Goal: Task Accomplishment & Management: Manage account settings

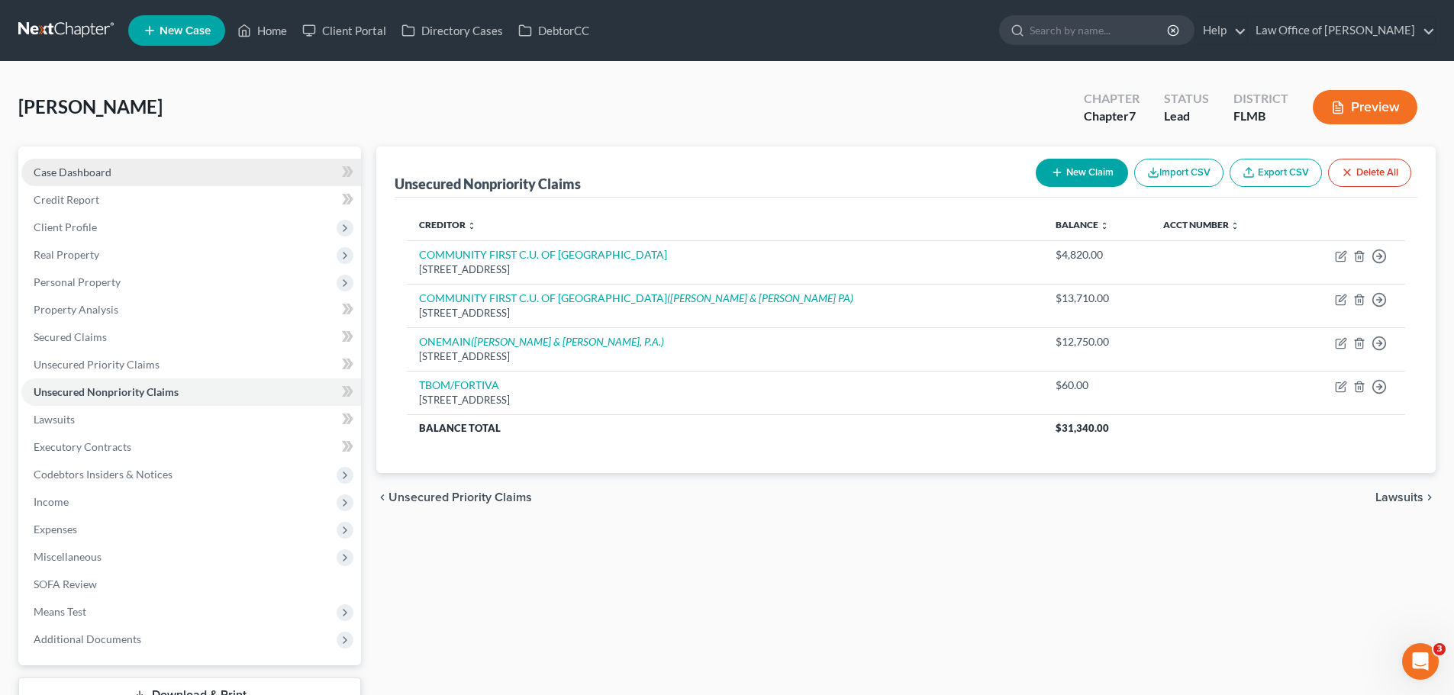
click at [149, 174] on link "Case Dashboard" at bounding box center [191, 172] width 340 height 27
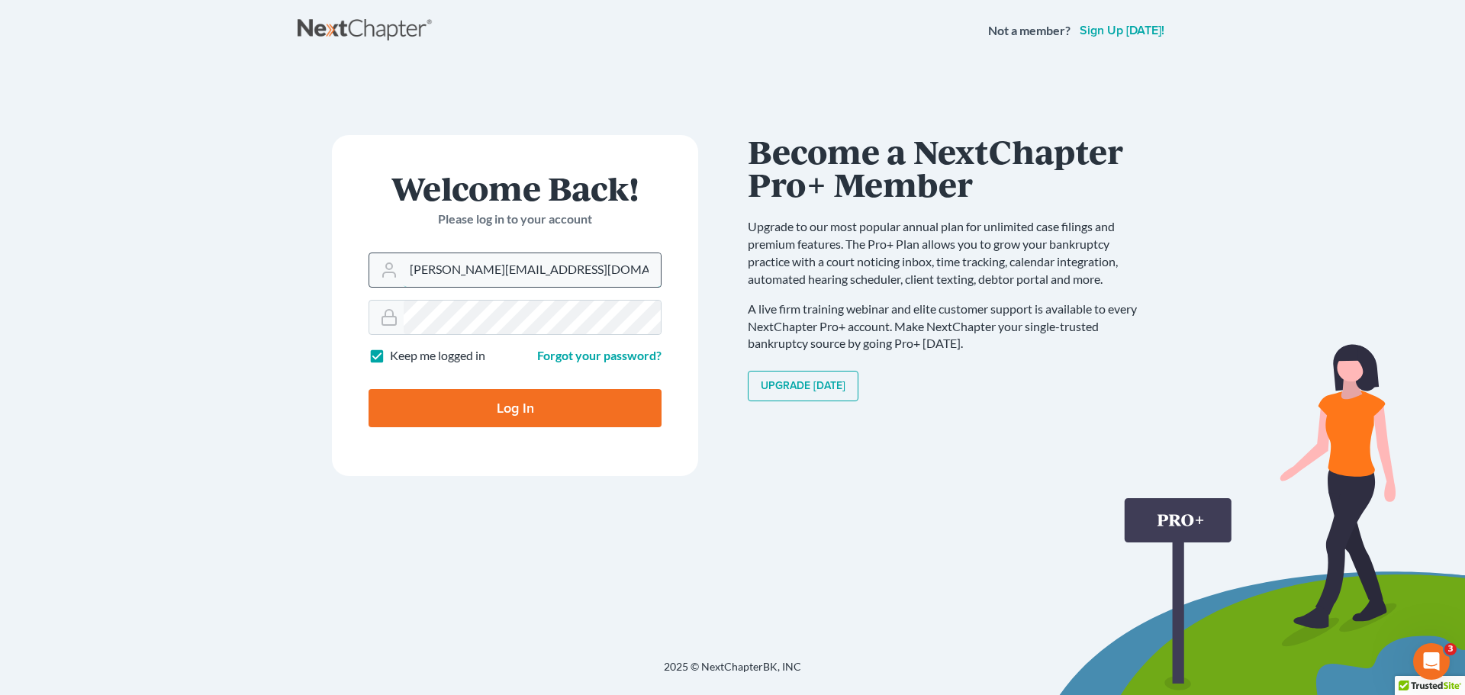
click at [621, 262] on input "[PERSON_NAME][EMAIL_ADDRESS][DOMAIN_NAME]" at bounding box center [532, 270] width 257 height 34
type input "alicialodcm@gmail.com"
click at [544, 400] on input "Log In" at bounding box center [515, 408] width 293 height 38
type input "Thinking..."
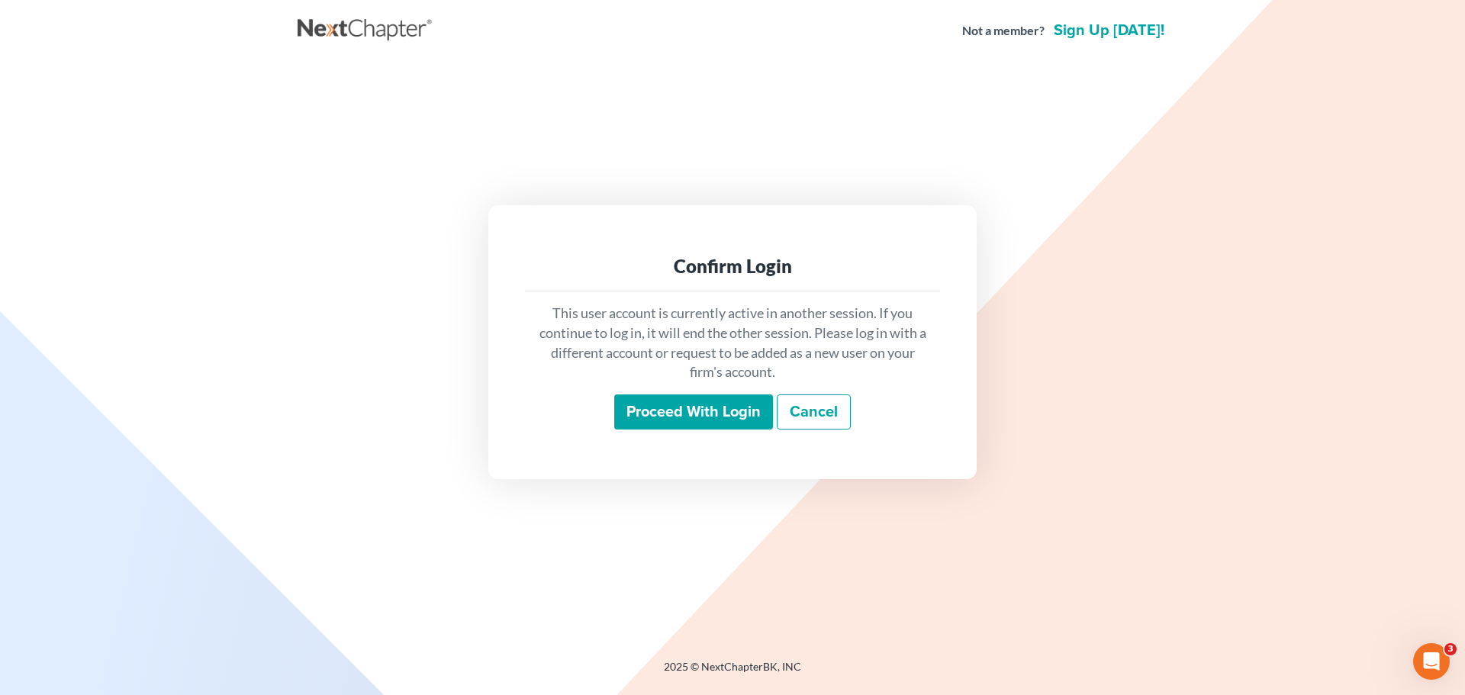
click at [728, 414] on input "Proceed with login" at bounding box center [693, 411] width 159 height 35
